Goal: Task Accomplishment & Management: Complete application form

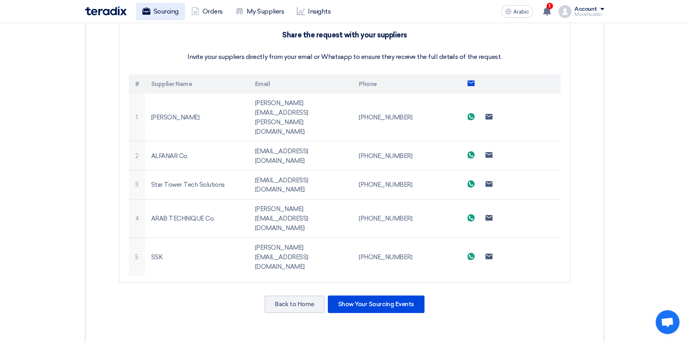
click at [157, 11] on font "Sourcing" at bounding box center [166, 12] width 25 height 8
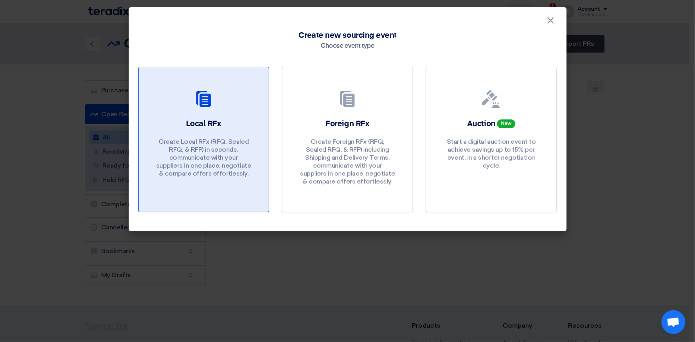
click at [222, 140] on font "Create Local RFx (RFQ, Sealed RFQ, & RFP) in seconds, communicate with your sup…" at bounding box center [203, 157] width 95 height 39
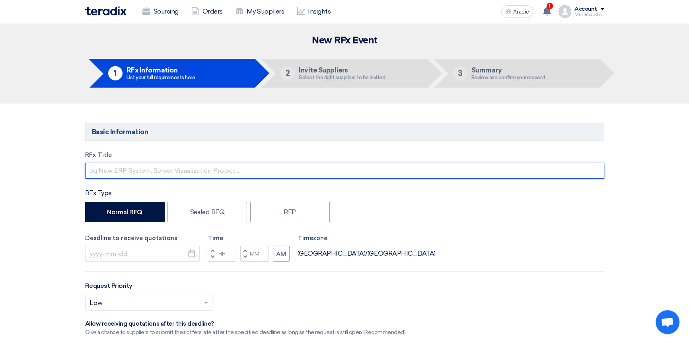
click at [182, 169] on input "text" at bounding box center [344, 171] width 519 height 16
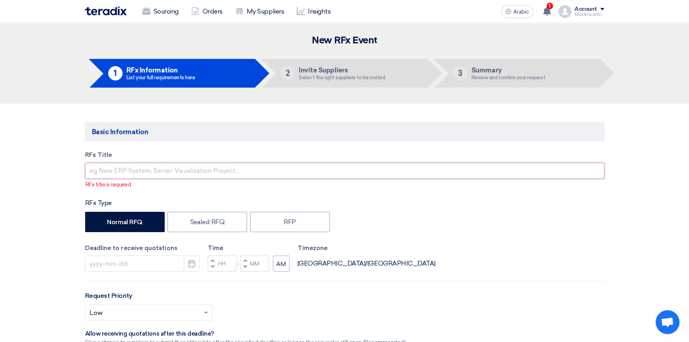
click at [113, 167] on input "text" at bounding box center [344, 171] width 519 height 16
paste input "RFQ | PR No.: STDC-005234 | ST Plant New Logo Installation"
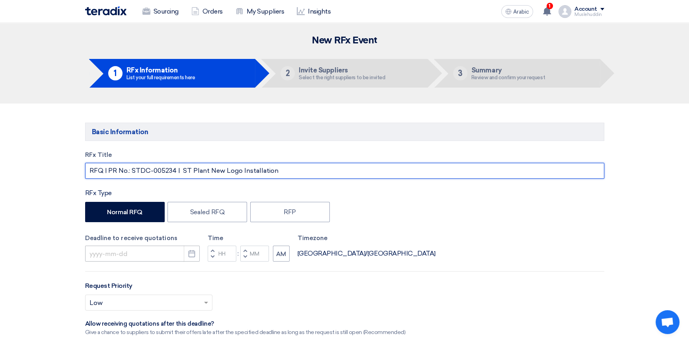
type input "RFQ | PR No.: STDC-005234 | ST Plant New Logo Installation"
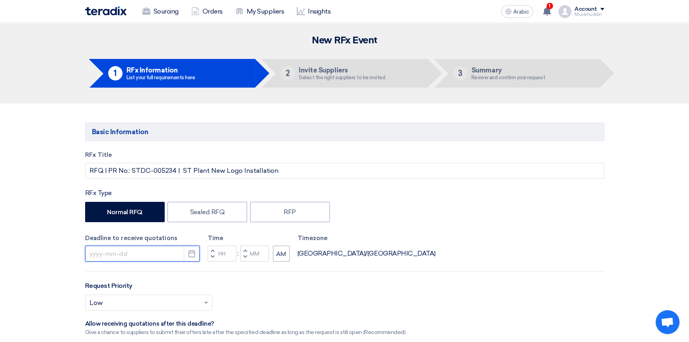
click at [173, 254] on input at bounding box center [142, 254] width 115 height 16
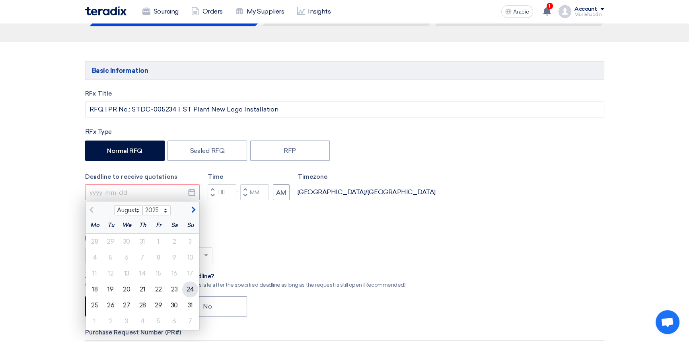
scroll to position [72, 0]
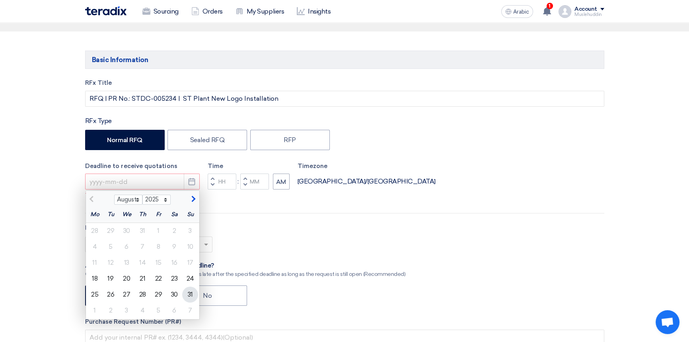
click at [187, 296] on font "31" at bounding box center [189, 295] width 5 height 8
type input "[DATE]"
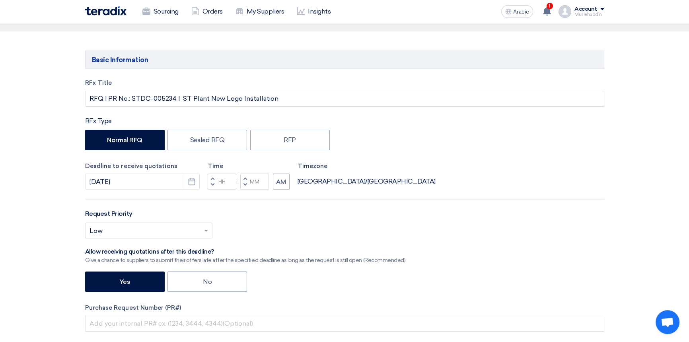
click at [216, 182] on button "Decrement hours" at bounding box center [213, 185] width 10 height 10
type input "11"
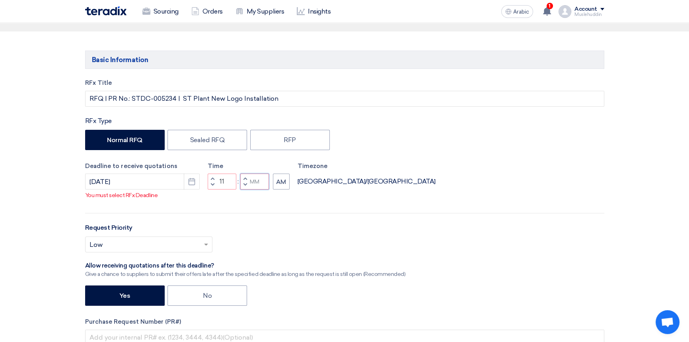
click at [250, 183] on input "Minutes" at bounding box center [254, 182] width 29 height 16
type input "00"
click at [150, 244] on ng-select "Select priority... × Low ×" at bounding box center [148, 244] width 127 height 16
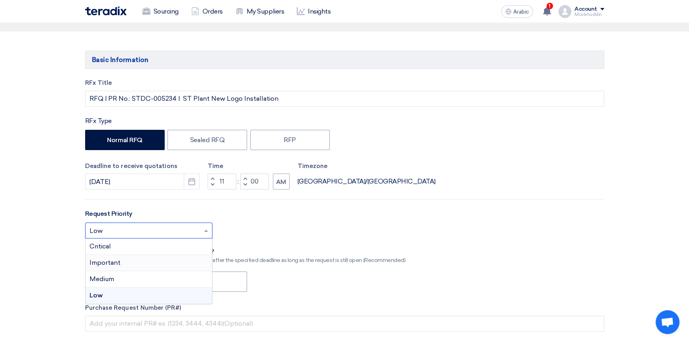
click at [127, 266] on div "Important" at bounding box center [149, 263] width 127 height 16
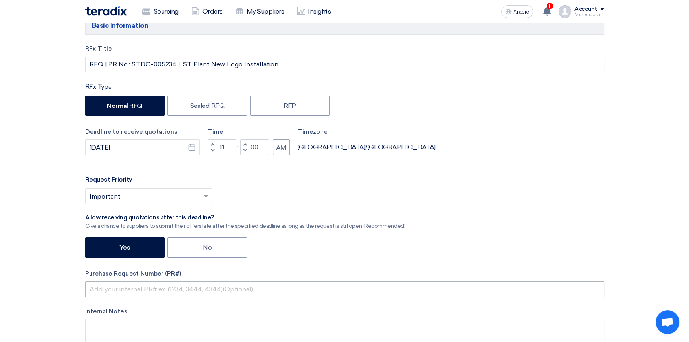
scroll to position [181, 0]
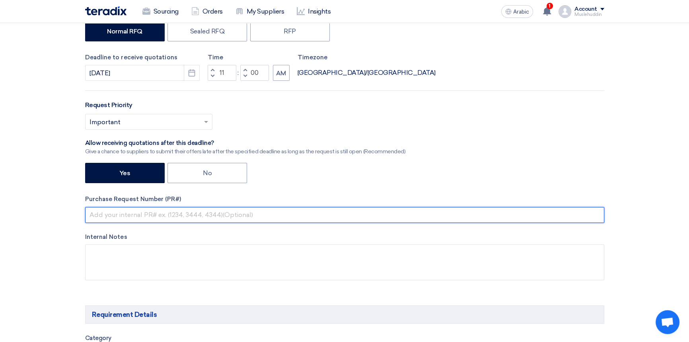
click at [138, 215] on input "text" at bounding box center [344, 215] width 519 height 16
paste input "RFQ | PR No.: STDC-005234 | ST Plant New Logo Installation"
type input "RFQ | PR No.: STDC-005234 | ST Plant New Logo Installation"
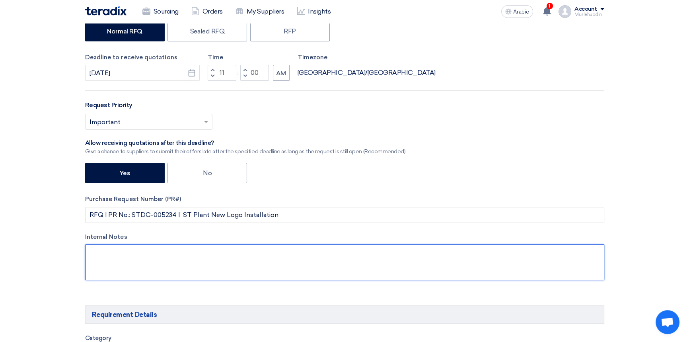
click at [220, 255] on textarea at bounding box center [344, 262] width 519 height 36
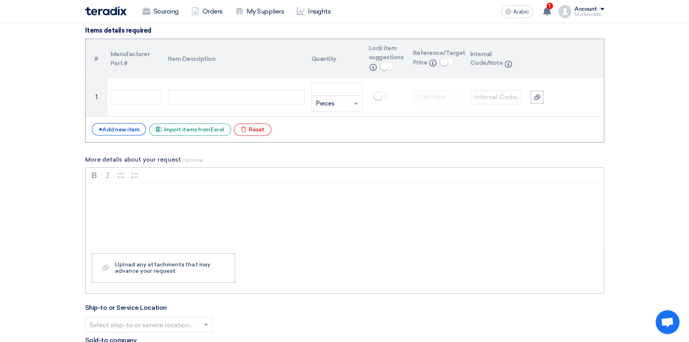
scroll to position [579, 0]
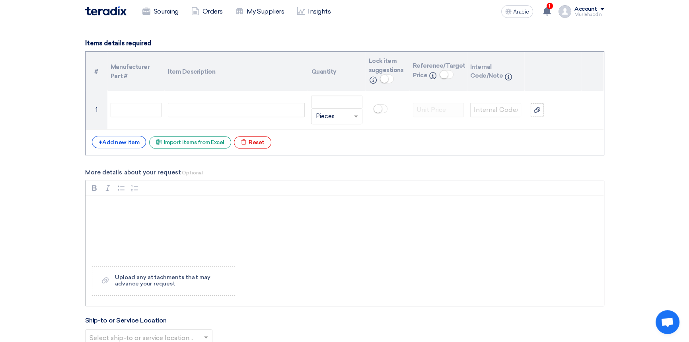
click at [131, 207] on p "Rich Text Editor, main" at bounding box center [347, 206] width 505 height 10
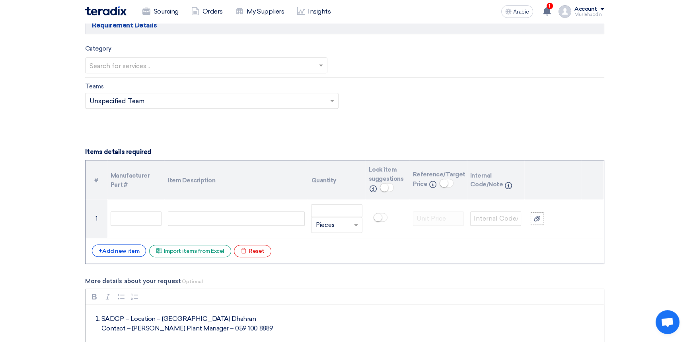
scroll to position [72, 0]
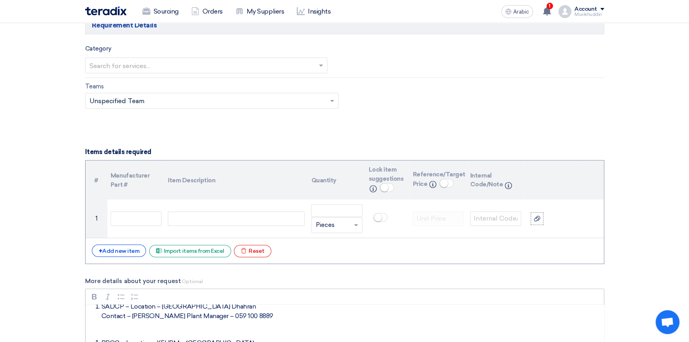
click at [160, 328] on div "Dear [DEMOGRAPHIC_DATA], Please find the PR and attached SOW related to the new…" at bounding box center [345, 337] width 519 height 64
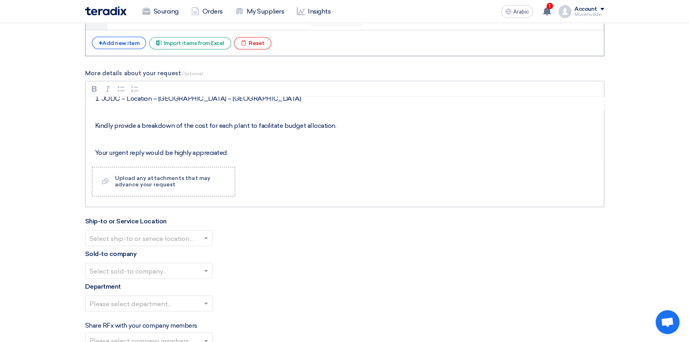
scroll to position [154, 0]
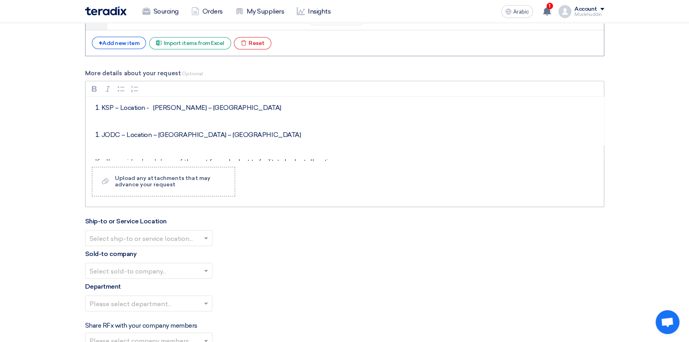
click at [255, 131] on div "Dear [DEMOGRAPHIC_DATA], Please find the PR and attached SOW related to the new…" at bounding box center [345, 129] width 519 height 64
click at [234, 130] on li "JODC – Location – [GEOGRAPHIC_DATA] – [GEOGRAPHIC_DATA]" at bounding box center [351, 135] width 499 height 10
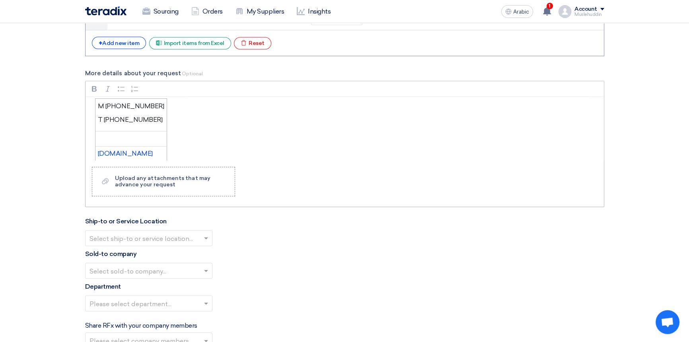
scroll to position [426, 0]
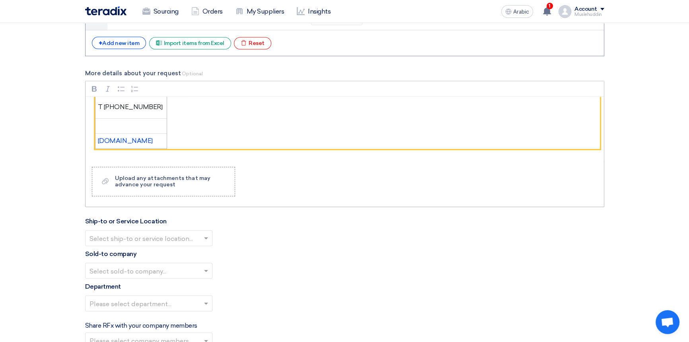
click at [197, 137] on figure "M [PHONE_NUMBER] T [PHONE_NUMBER] [DOMAIN_NAME]" at bounding box center [347, 117] width 505 height 63
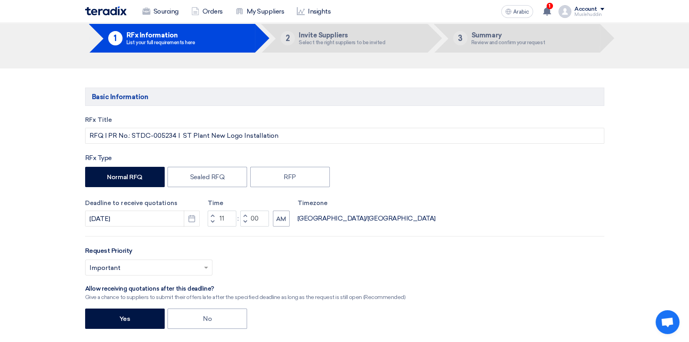
scroll to position [0, 0]
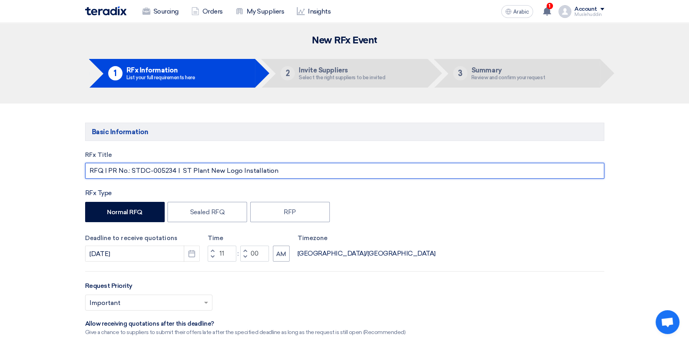
drag, startPoint x: 282, startPoint y: 173, endPoint x: 26, endPoint y: 181, distance: 256.1
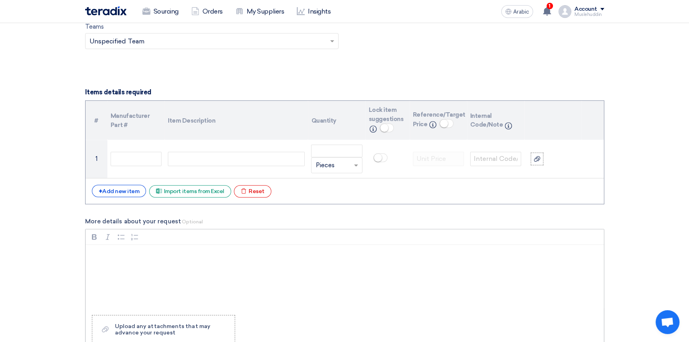
scroll to position [615, 0]
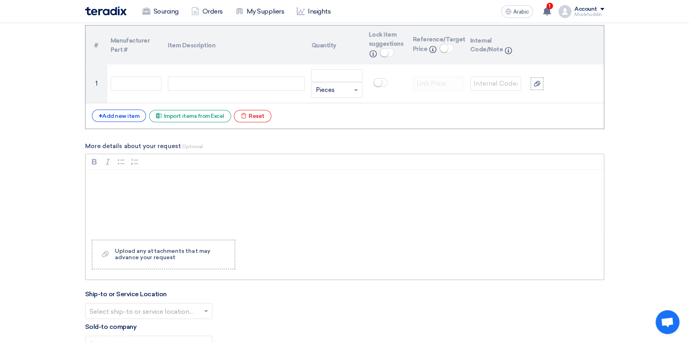
click at [139, 177] on p "Rich Text Editor, main" at bounding box center [347, 180] width 505 height 10
click at [103, 181] on p "Rich Text Editor, main" at bounding box center [347, 180] width 505 height 10
click at [108, 209] on div "Rich Text Editor, main" at bounding box center [345, 202] width 519 height 64
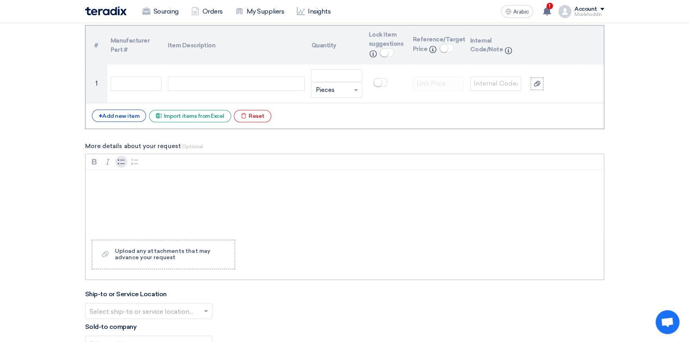
click at [121, 163] on icon "button" at bounding box center [121, 162] width 8 height 8
click at [237, 206] on div "Rich Text Editor, main" at bounding box center [345, 202] width 519 height 64
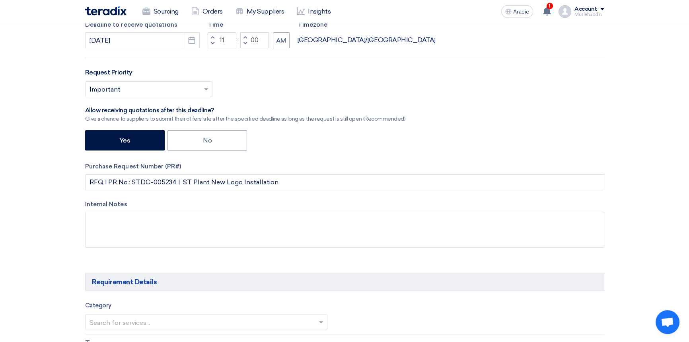
scroll to position [108, 0]
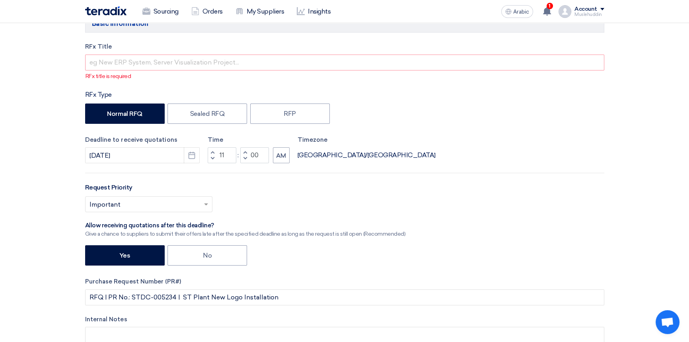
click at [458, 184] on div "Request Priority Select priority... × Important ×" at bounding box center [344, 201] width 519 height 36
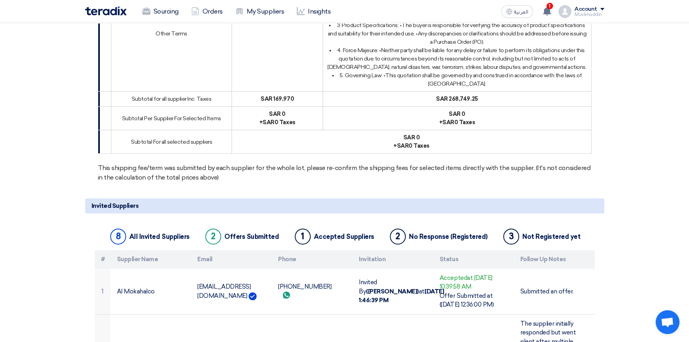
scroll to position [579, 0]
